Goal: Task Accomplishment & Management: Manage account settings

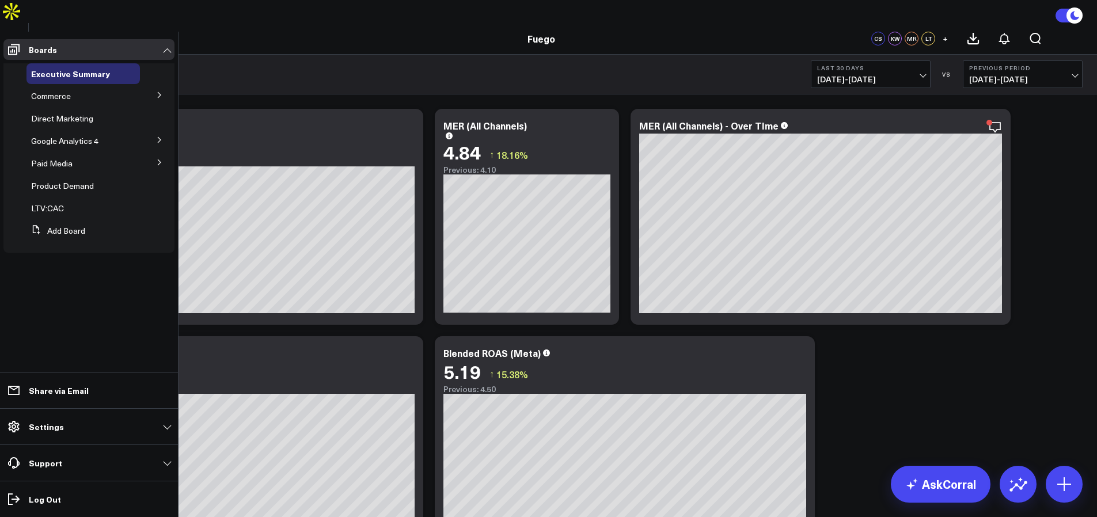
click at [56, 429] on p "Settings" at bounding box center [46, 426] width 35 height 9
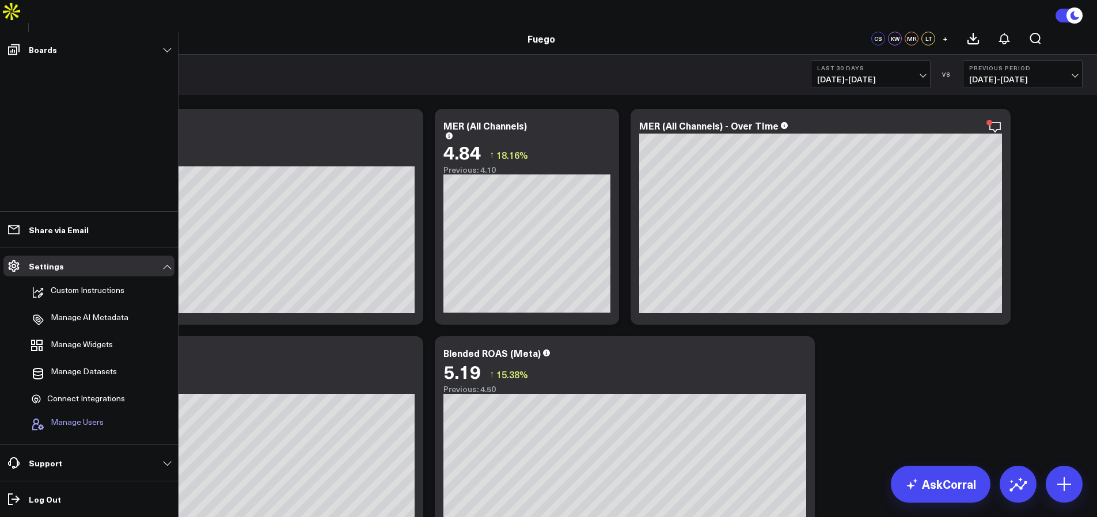
click at [97, 418] on span "Manage Users" at bounding box center [77, 424] width 53 height 14
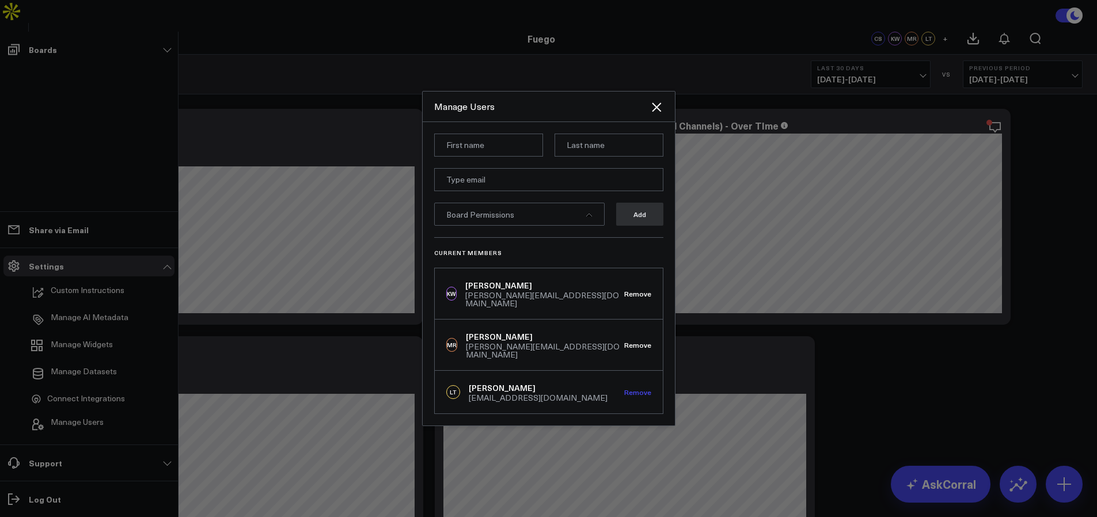
click at [639, 388] on button "Remove" at bounding box center [637, 392] width 27 height 8
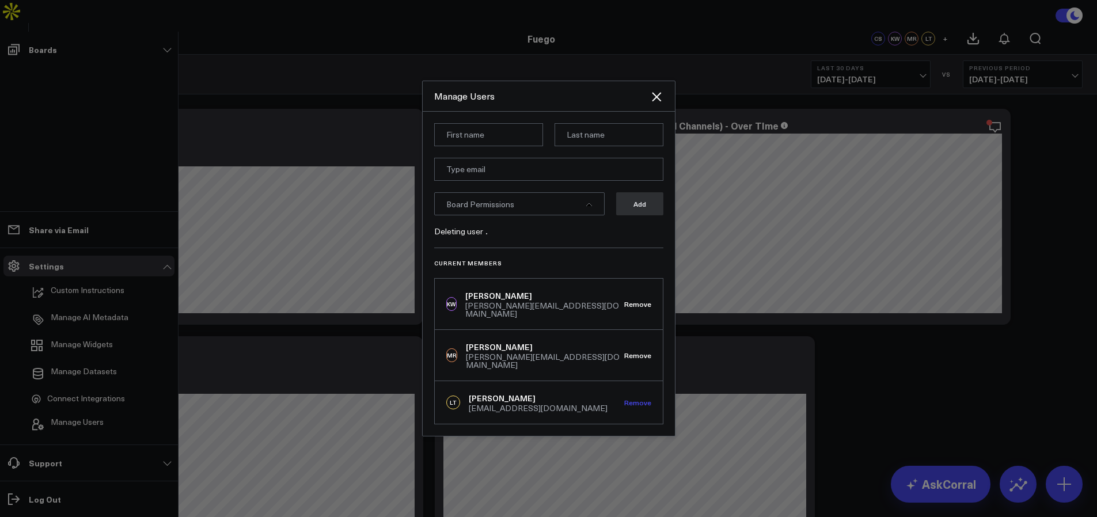
click at [636, 398] on button "Remove" at bounding box center [637, 402] width 27 height 8
click at [652, 103] on icon "Close" at bounding box center [657, 97] width 14 height 14
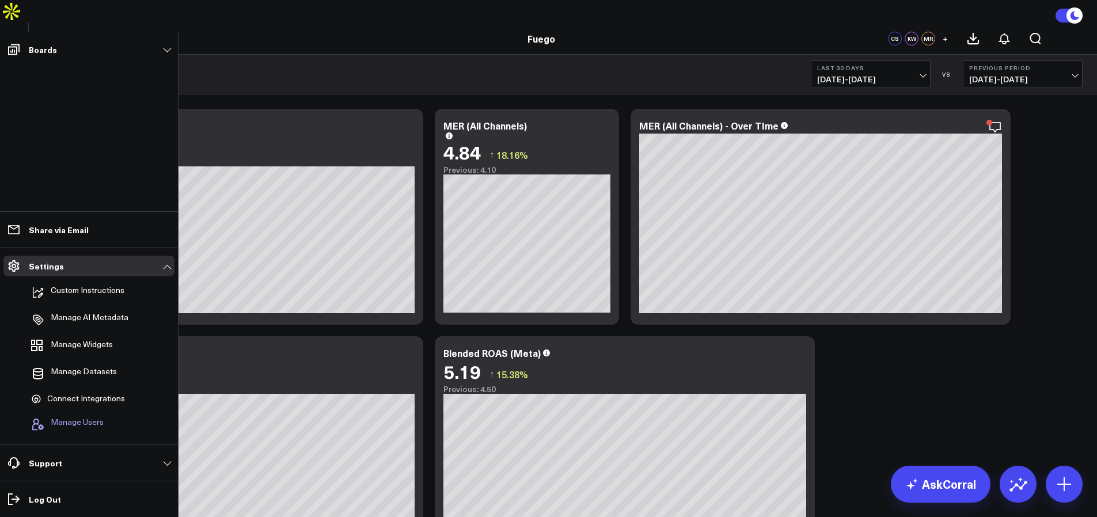
click at [88, 430] on span "Manage Users" at bounding box center [77, 424] width 53 height 14
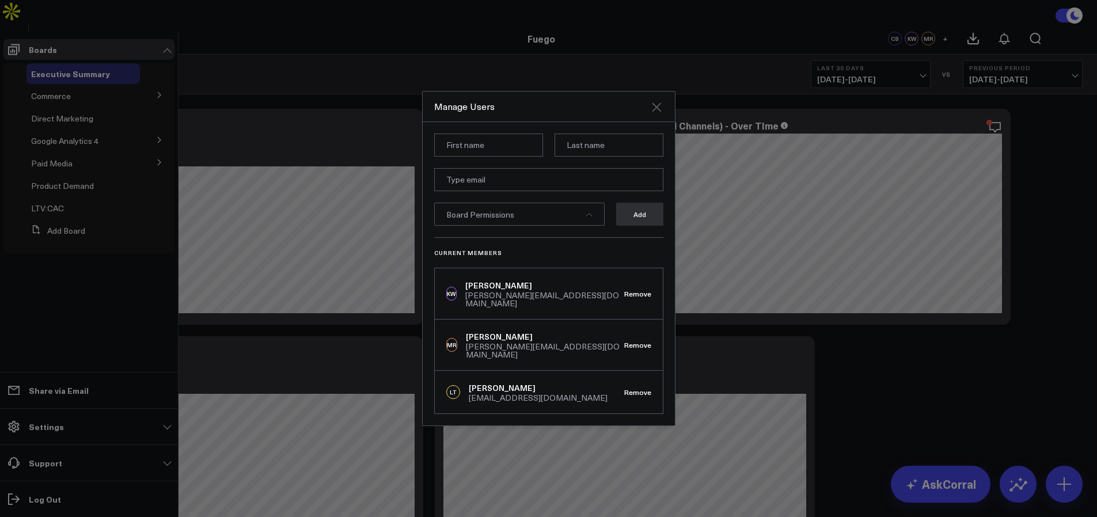
click at [657, 112] on icon "Close" at bounding box center [657, 107] width 14 height 14
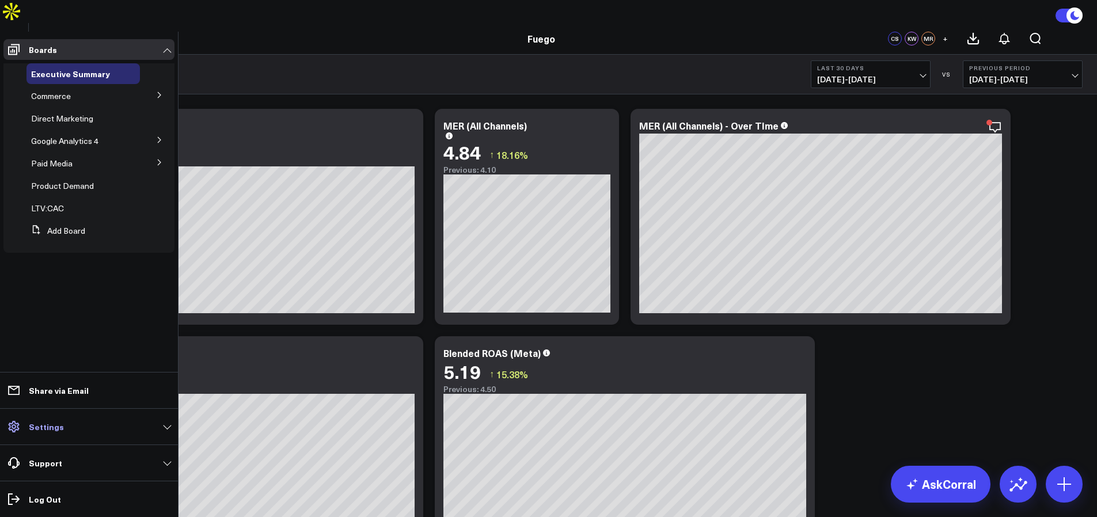
click at [28, 431] on link "Settings" at bounding box center [88, 426] width 171 height 21
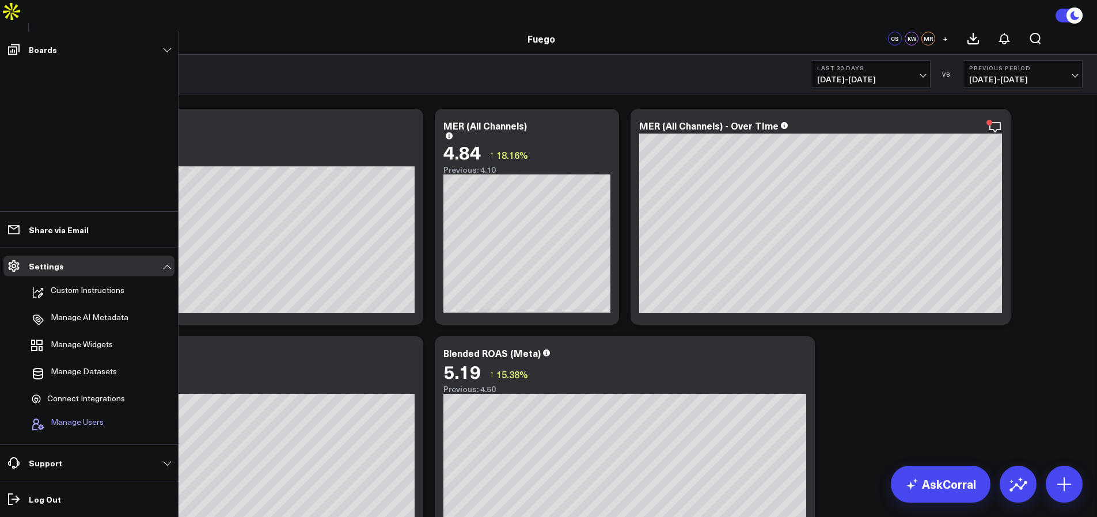
click at [82, 423] on span "Manage Users" at bounding box center [77, 424] width 53 height 14
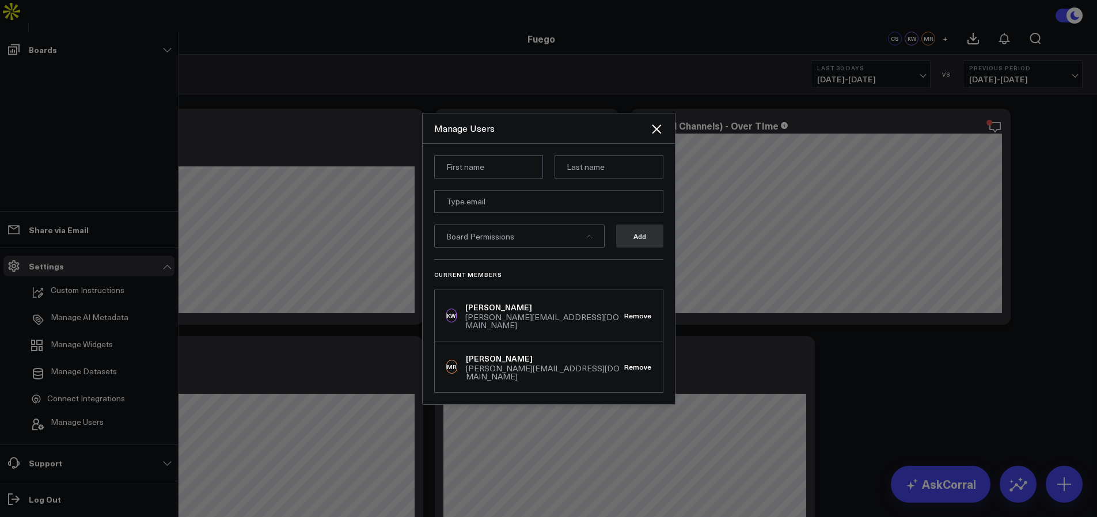
click at [543, 275] on div "Current Members KW [PERSON_NAME] [PERSON_NAME][EMAIL_ADDRESS][DOMAIN_NAME] Remo…" at bounding box center [548, 326] width 229 height 134
